Goal: Task Accomplishment & Management: Complete application form

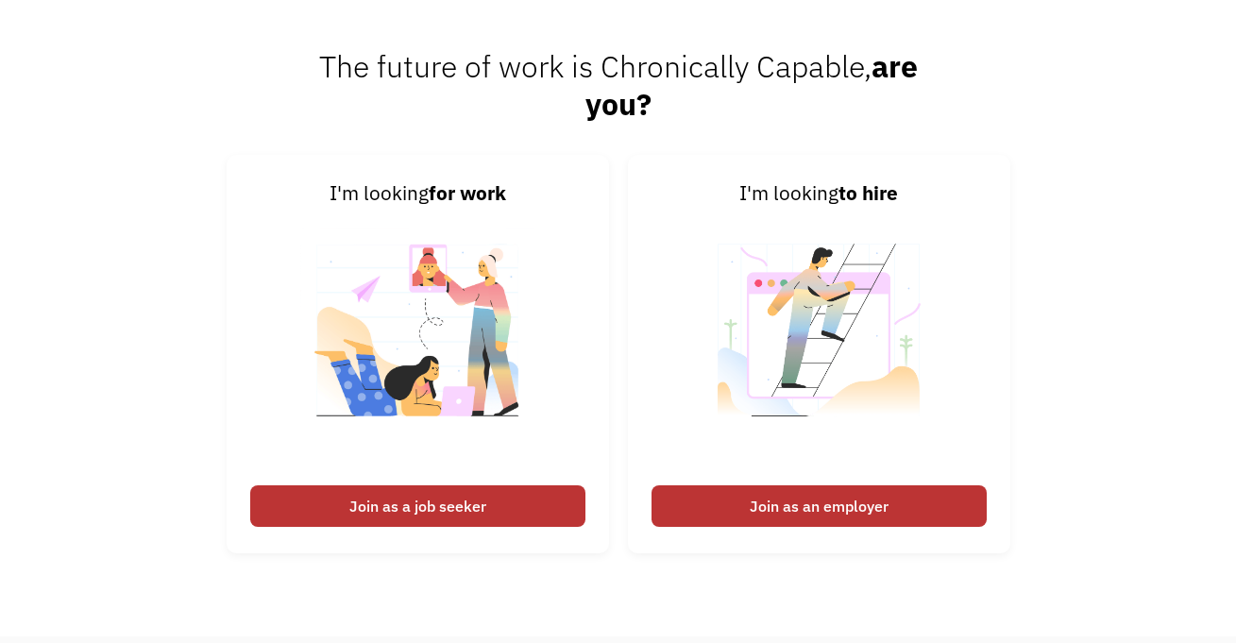
scroll to position [4326, 0]
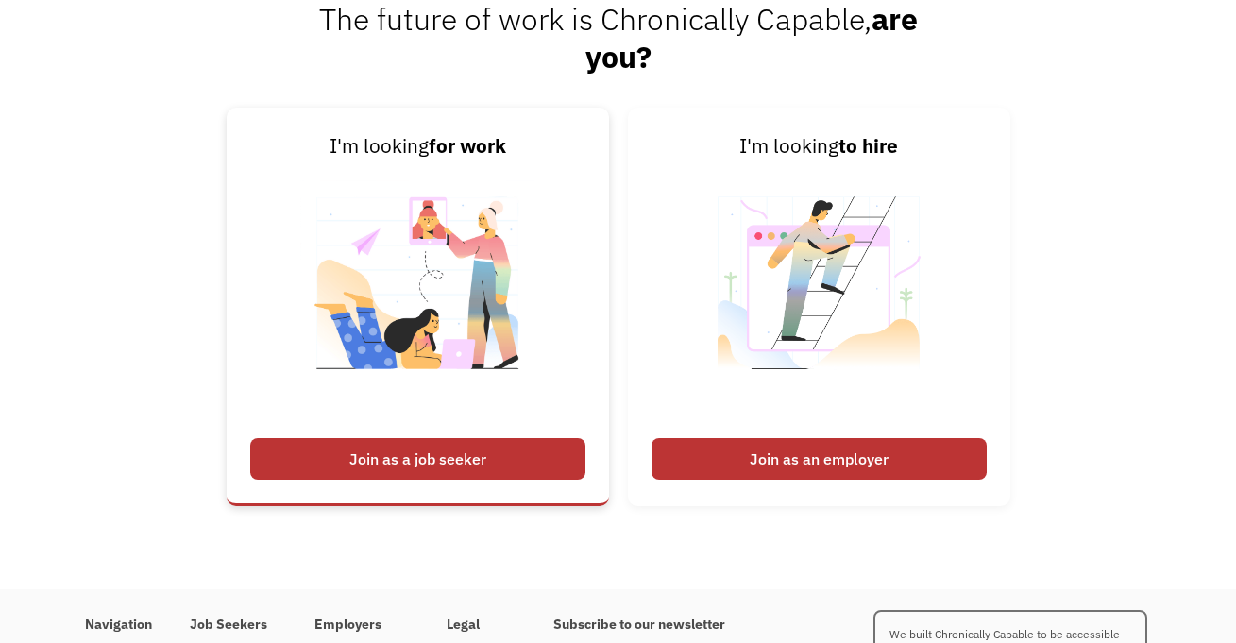
click at [452, 455] on div "Join as a job seeker" at bounding box center [417, 459] width 335 height 42
click at [539, 471] on div "Join as a job seeker" at bounding box center [417, 459] width 335 height 42
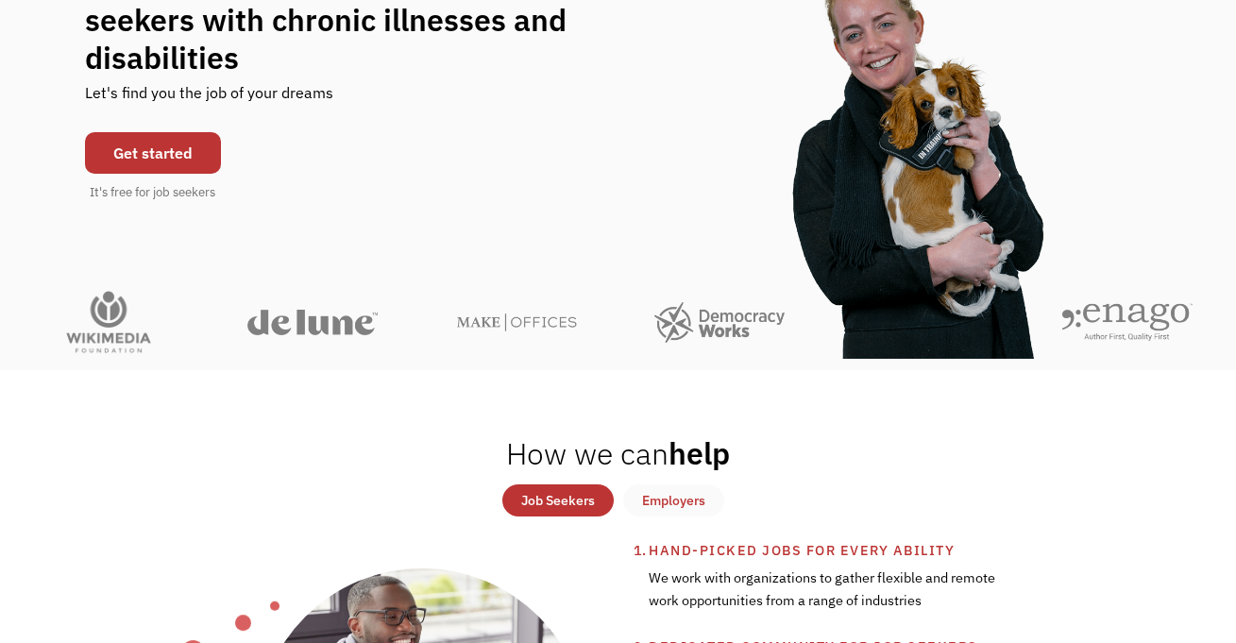
scroll to position [0, 0]
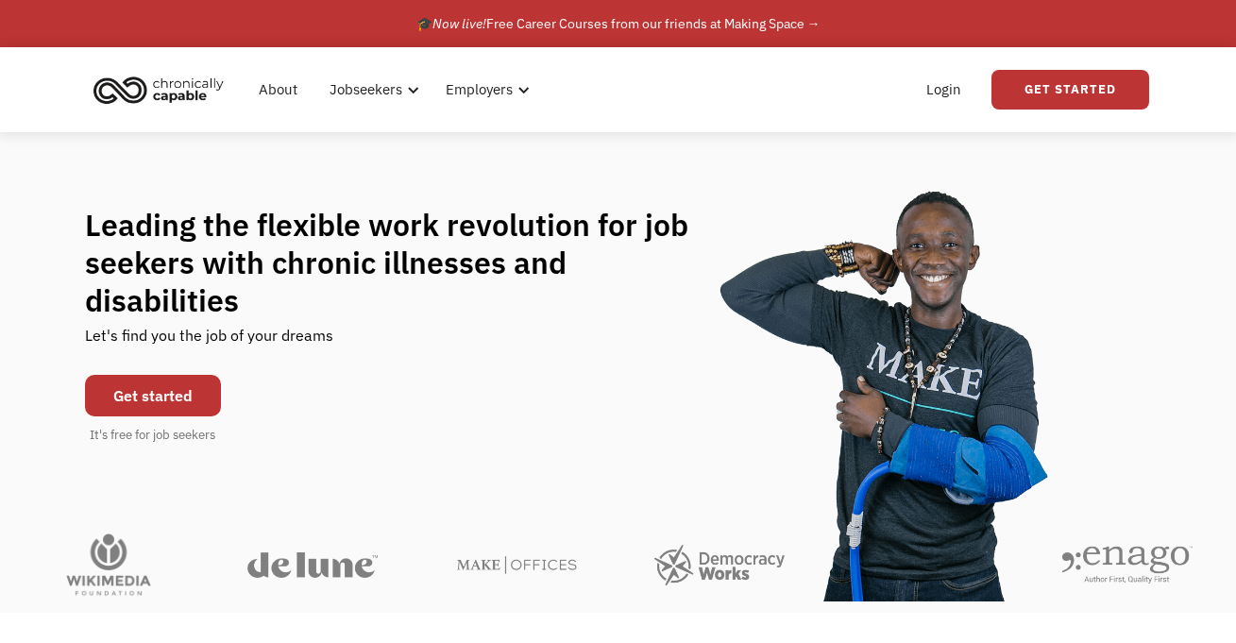
click at [154, 375] on link "Get started" at bounding box center [153, 396] width 136 height 42
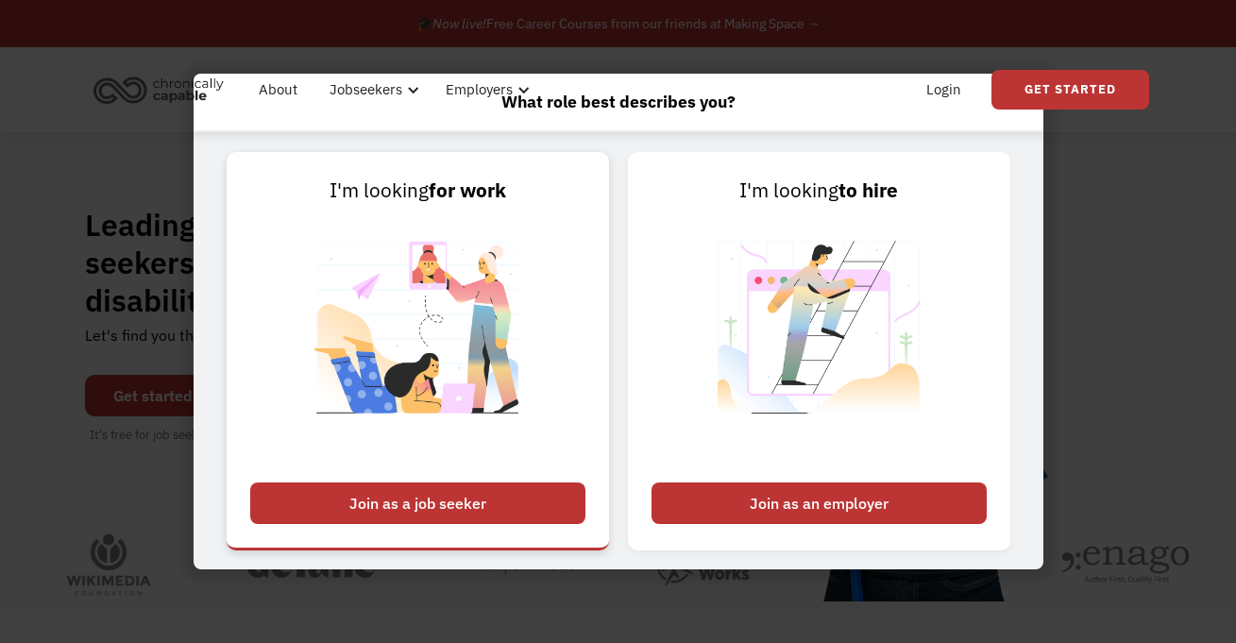
click at [377, 499] on div "Join as a job seeker" at bounding box center [417, 504] width 335 height 42
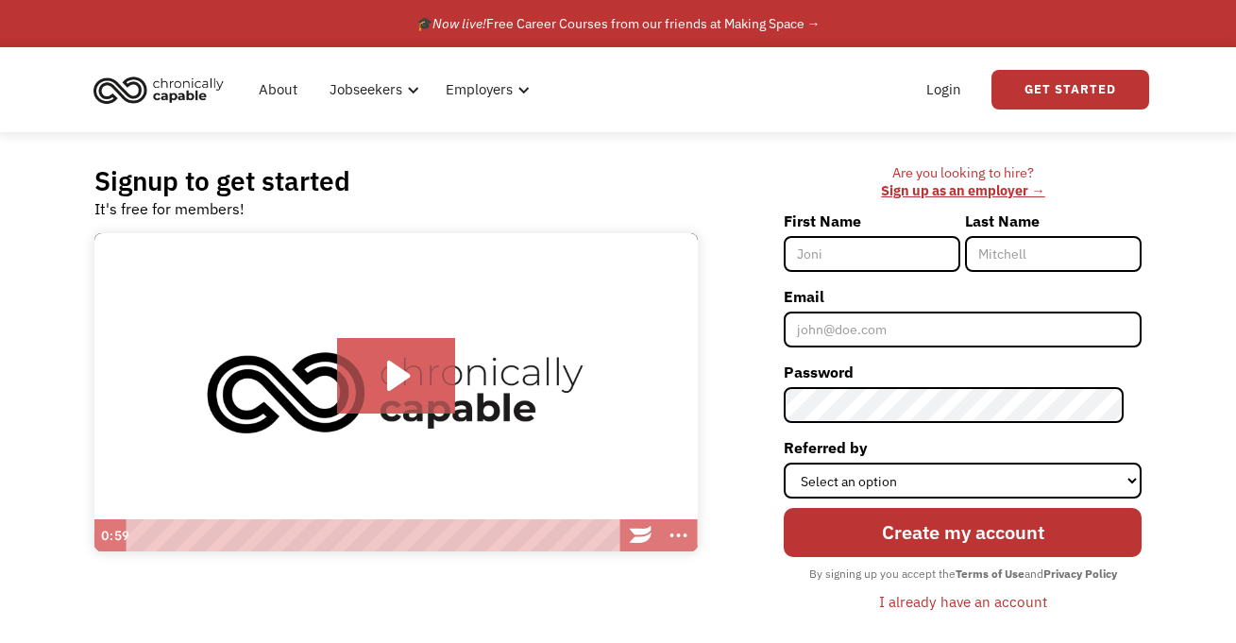
click at [881, 274] on div "First Name" at bounding box center [874, 244] width 181 height 76
click at [908, 254] on input "First Name" at bounding box center [872, 254] width 177 height 36
type input "Gabriela"
type input "Chao"
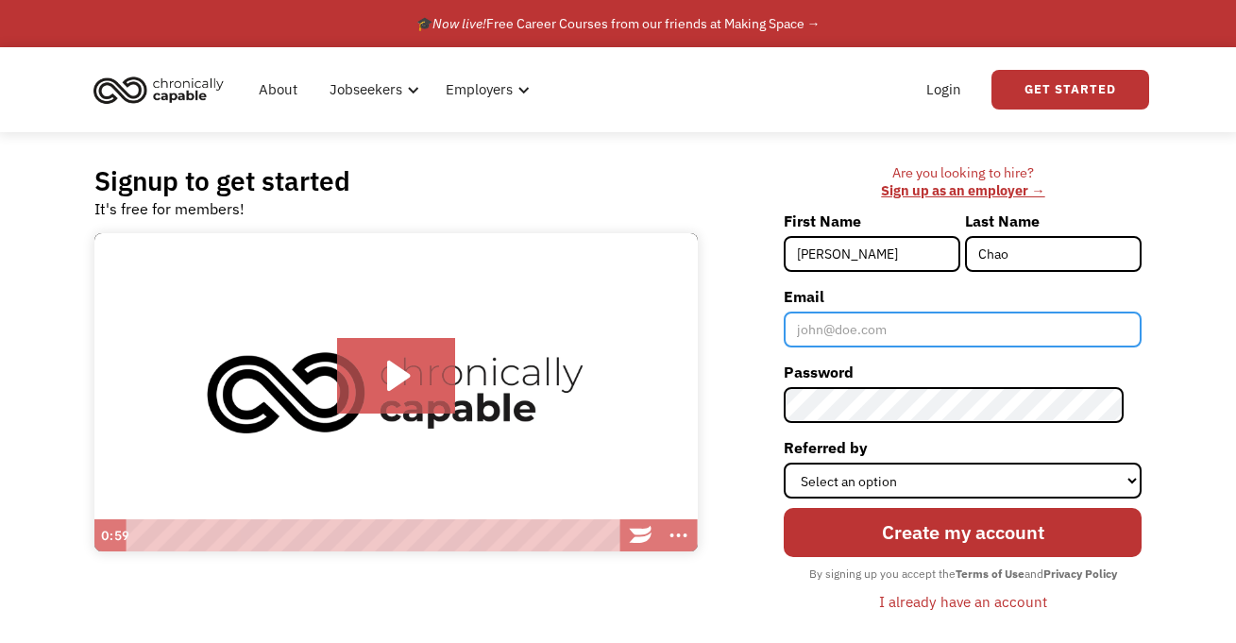
click at [895, 333] on input "Email" at bounding box center [963, 330] width 358 height 36
type input "[EMAIL_ADDRESS][DOMAIN_NAME]"
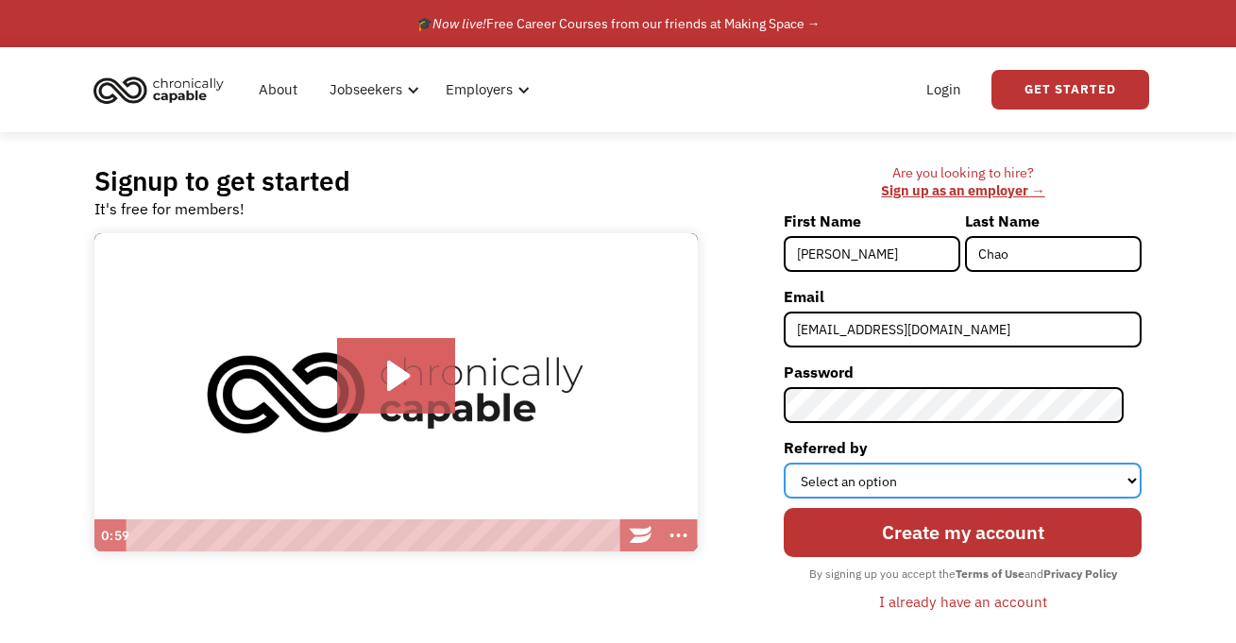
click at [973, 481] on select "Select an option Instagram Facebook Twitter Search Engine News Article Word of …" at bounding box center [963, 481] width 358 height 36
select select "Search Engine"
click at [802, 463] on select "Select an option Instagram Facebook Twitter Search Engine News Article Word of …" at bounding box center [963, 481] width 358 height 36
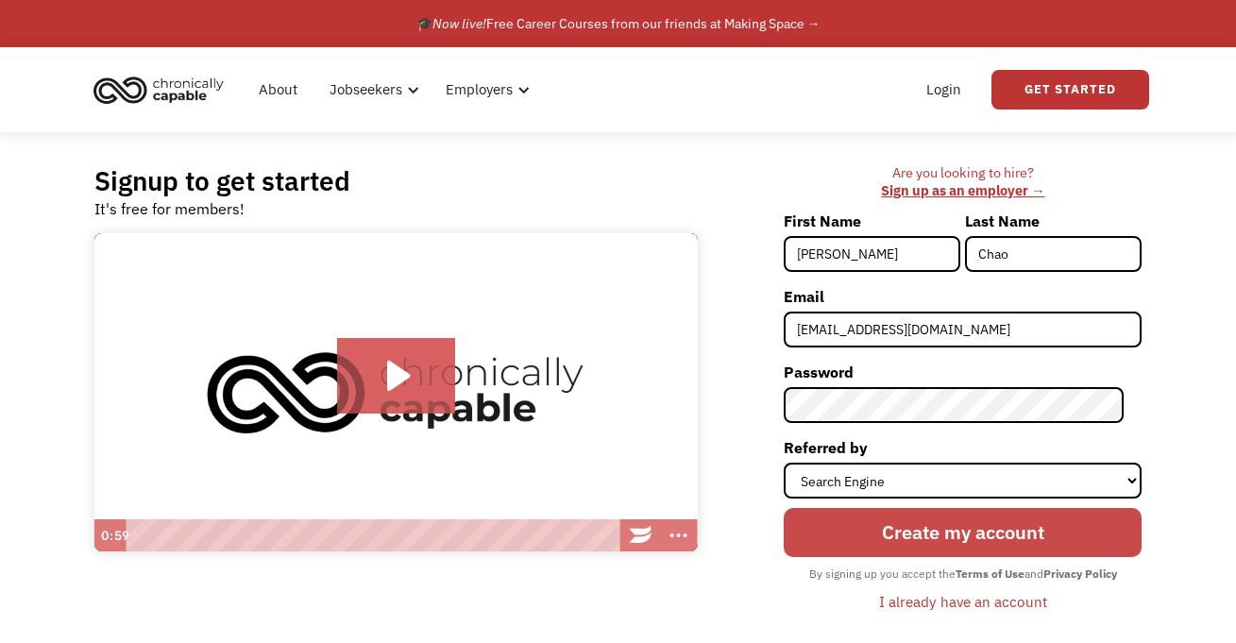
click at [920, 520] on input "Create my account" at bounding box center [963, 532] width 358 height 48
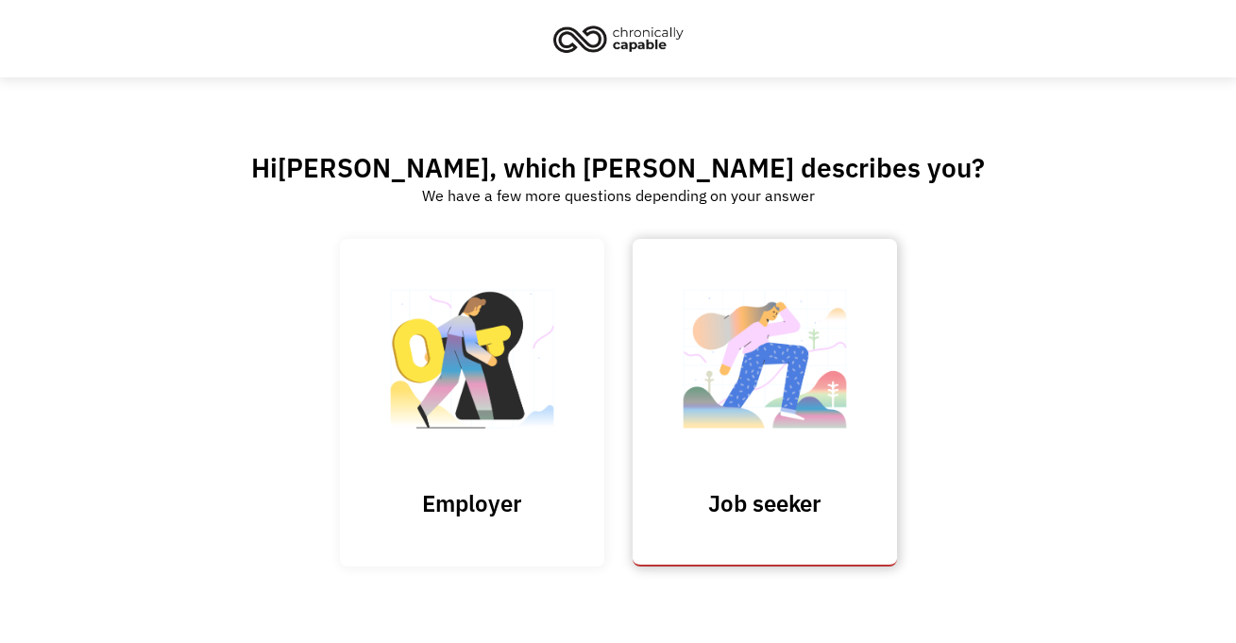
click at [710, 349] on img at bounding box center [765, 369] width 189 height 184
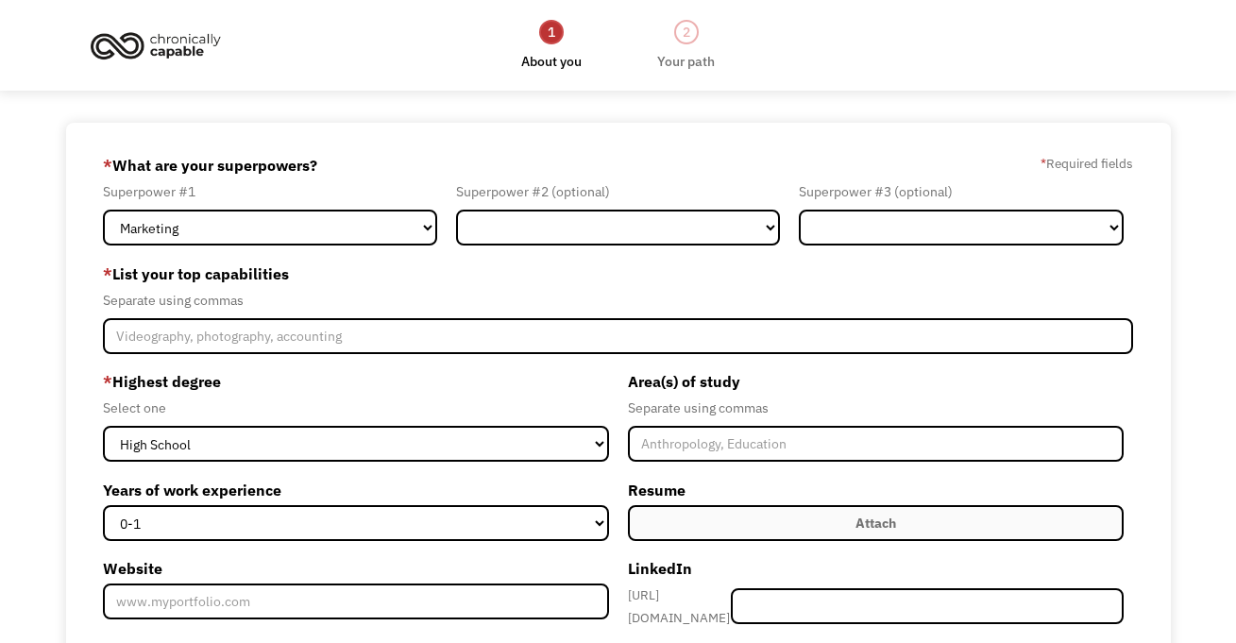
click at [311, 204] on div "Superpower #1 Marketing Human Resources Finance Technology Operations Sales Ind…" at bounding box center [275, 212] width 344 height 65
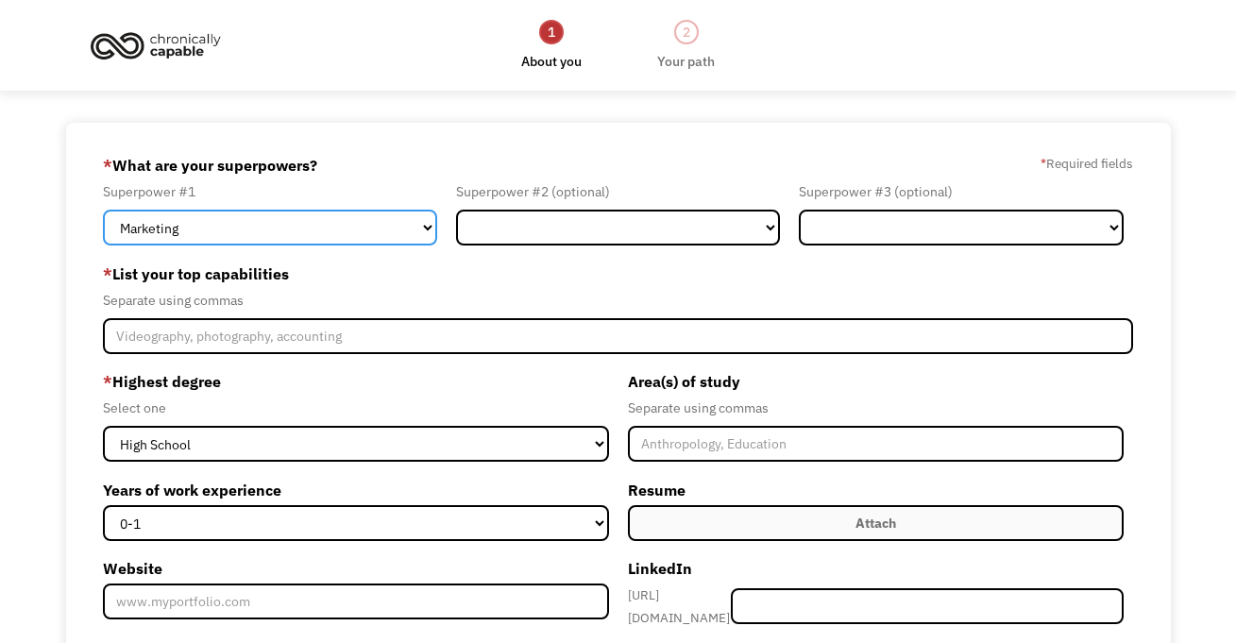
click at [334, 226] on select "Marketing Human Resources Finance Technology Operations Sales Industrial & Manu…" at bounding box center [270, 228] width 334 height 36
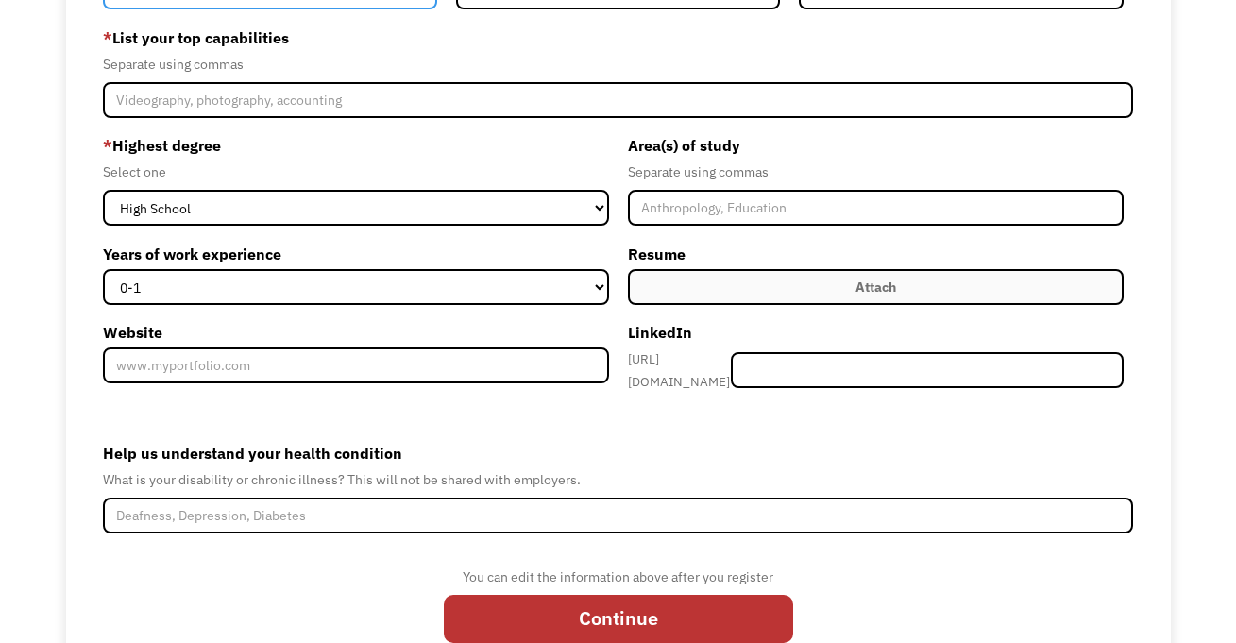
scroll to position [299, 0]
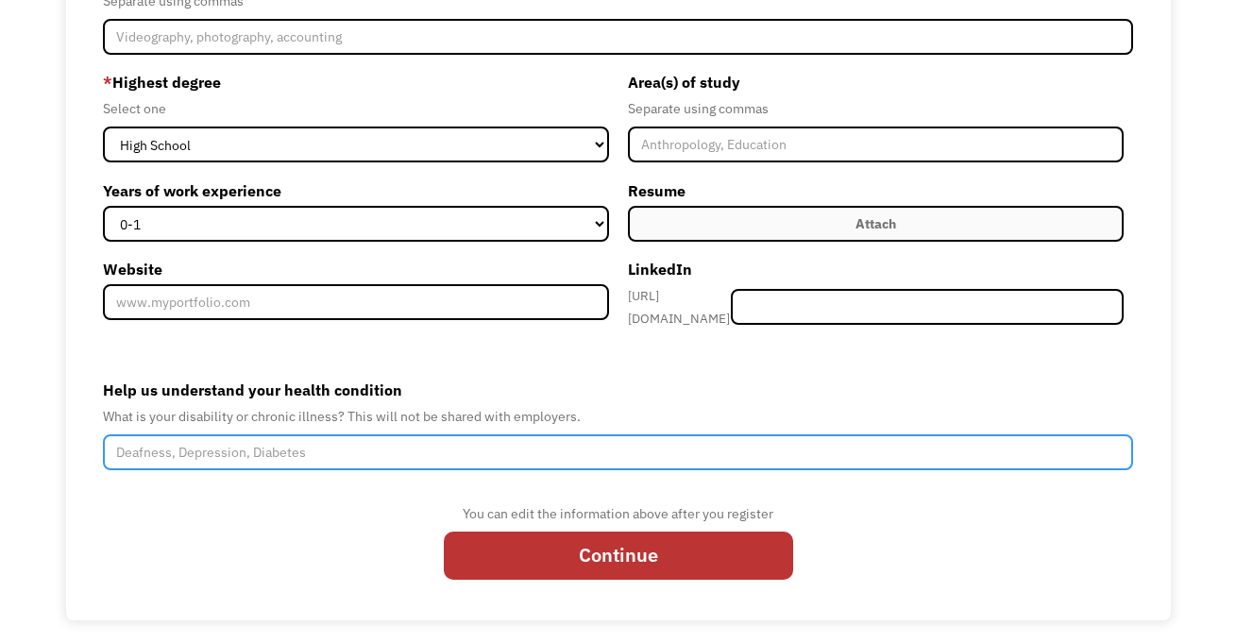
click at [156, 458] on input "Help us understand your health condition" at bounding box center [618, 453] width 1031 height 36
